Goal: Task Accomplishment & Management: Manage account settings

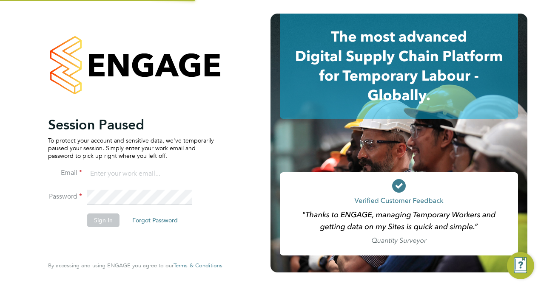
type input "[PERSON_NAME][EMAIL_ADDRESS][PERSON_NAME][DOMAIN_NAME]"
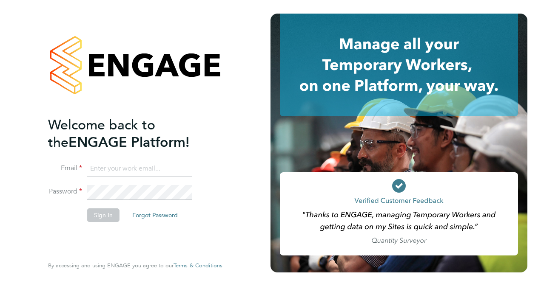
type input "[PERSON_NAME][EMAIL_ADDRESS][PERSON_NAME][DOMAIN_NAME]"
click at [109, 230] on li "Sign In Forgot Password" at bounding box center [131, 220] width 166 height 22
click at [104, 215] on button "Sign In" at bounding box center [103, 216] width 32 height 14
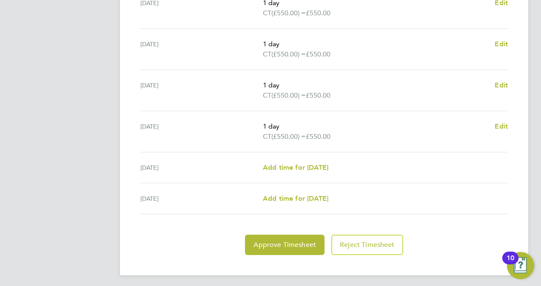
scroll to position [326, 0]
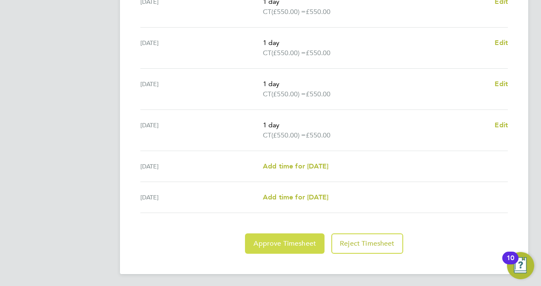
click at [281, 247] on button "Approve Timesheet" at bounding box center [284, 244] width 79 height 20
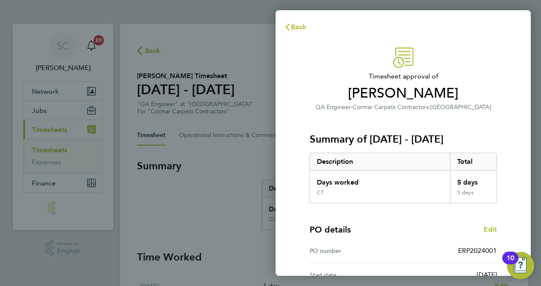
click at [448, 219] on div "PO details Edit PO number ERP2024001 Start date 01 Jul 2025 Finish date 16 Dec …" at bounding box center [402, 258] width 187 height 108
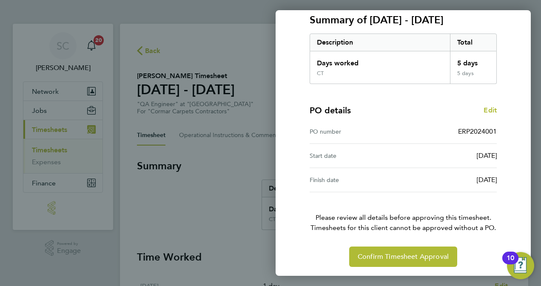
scroll to position [120, 0]
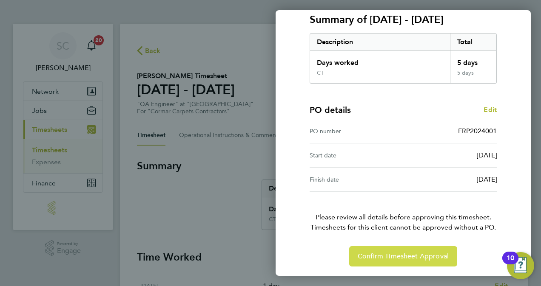
click at [420, 252] on span "Confirm Timesheet Approval" at bounding box center [402, 256] width 91 height 9
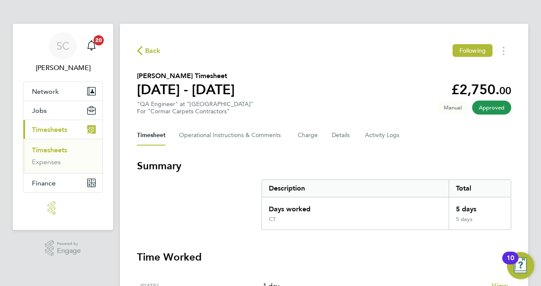
click at [54, 130] on span "Timesheets" at bounding box center [49, 130] width 35 height 8
click at [59, 149] on link "Timesheets" at bounding box center [49, 150] width 35 height 8
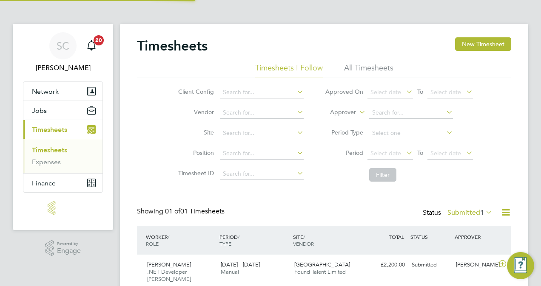
scroll to position [21, 74]
click at [303, 266] on span "Brookhouse Mill" at bounding box center [322, 264] width 56 height 7
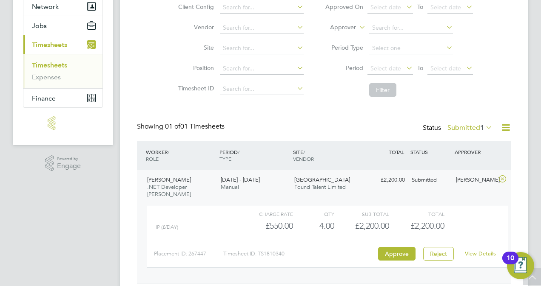
scroll to position [102, 0]
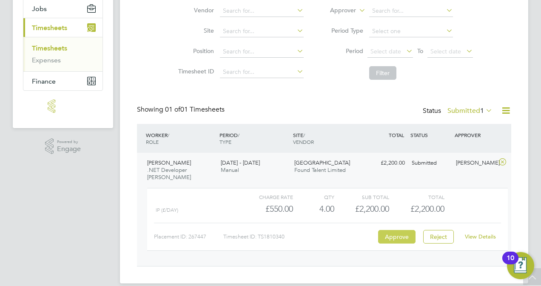
click at [399, 235] on button "Approve" at bounding box center [396, 237] width 37 height 14
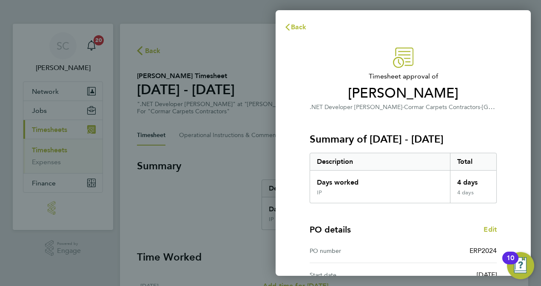
click at [399, 235] on div "PO details Edit" at bounding box center [402, 230] width 187 height 12
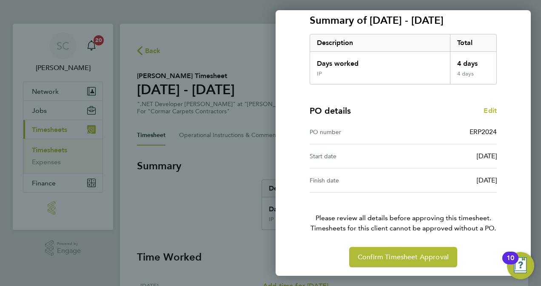
scroll to position [120, 0]
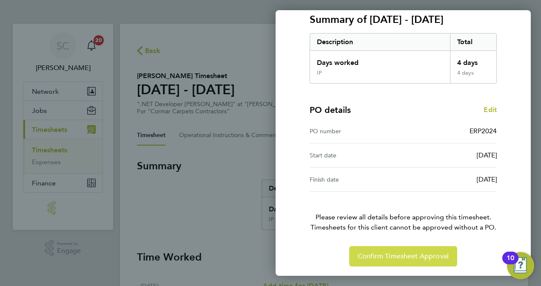
click at [396, 252] on span "Confirm Timesheet Approval" at bounding box center [402, 256] width 91 height 9
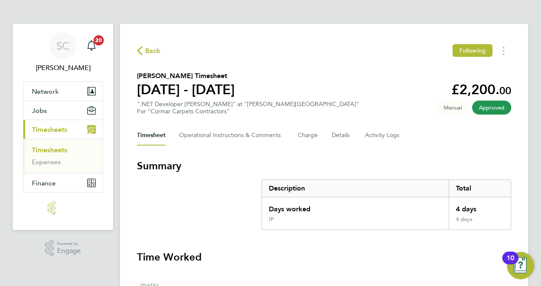
click at [318, 259] on h3 "Time Worked" at bounding box center [324, 258] width 374 height 14
click at [56, 147] on link "Timesheets" at bounding box center [49, 150] width 35 height 8
